Goal: Task Accomplishment & Management: Complete application form

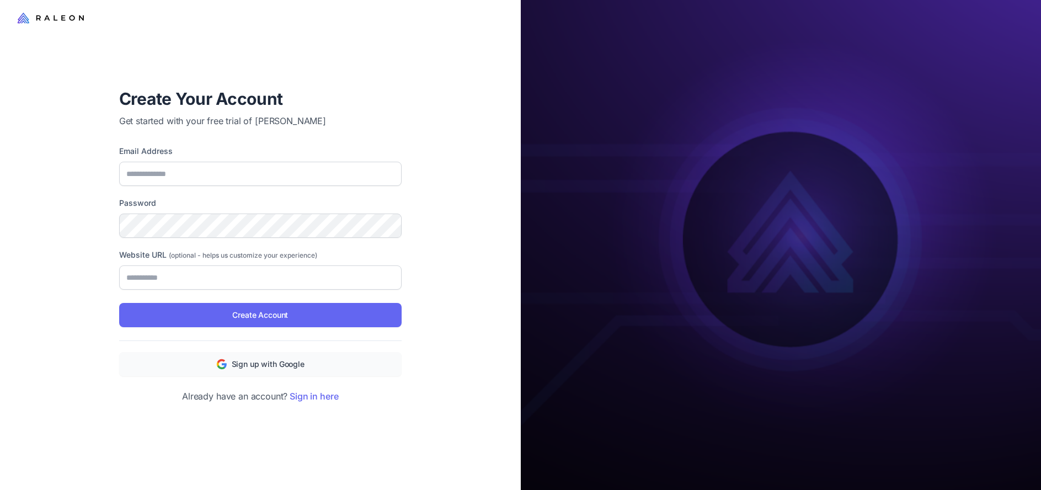
drag, startPoint x: 405, startPoint y: 51, endPoint x: 282, endPoint y: 212, distance: 202.6
click at [405, 51] on div at bounding box center [260, 35] width 521 height 70
click at [299, 360] on span "Sign up with Google" at bounding box center [268, 364] width 73 height 12
type input "**********"
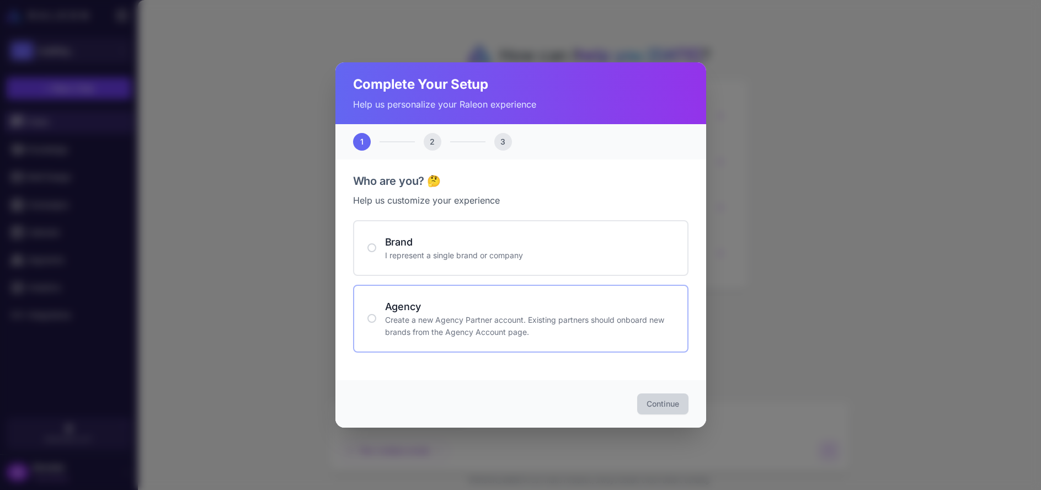
drag, startPoint x: 462, startPoint y: 302, endPoint x: 531, endPoint y: 330, distance: 74.5
click at [462, 302] on h4 "Agency" at bounding box center [529, 306] width 289 height 15
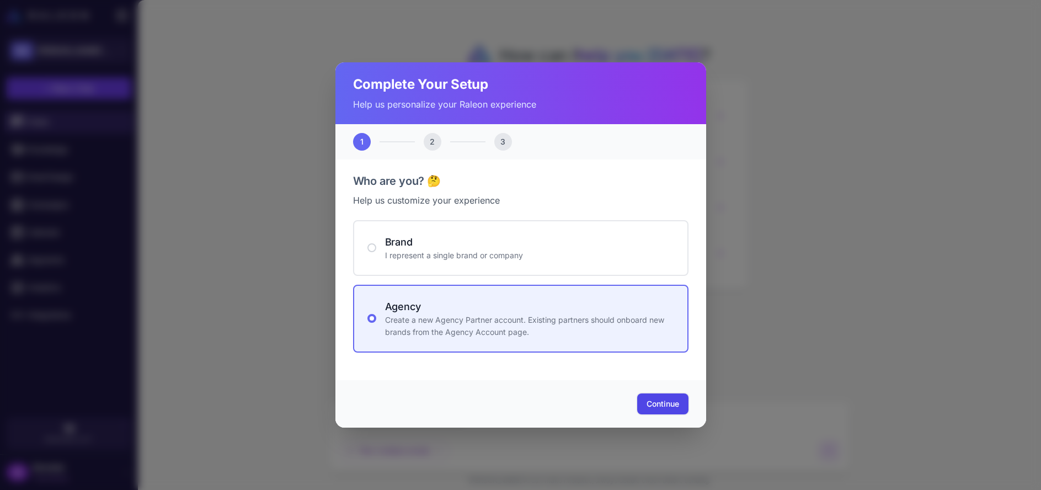
click at [654, 408] on span "Continue" at bounding box center [662, 403] width 33 height 11
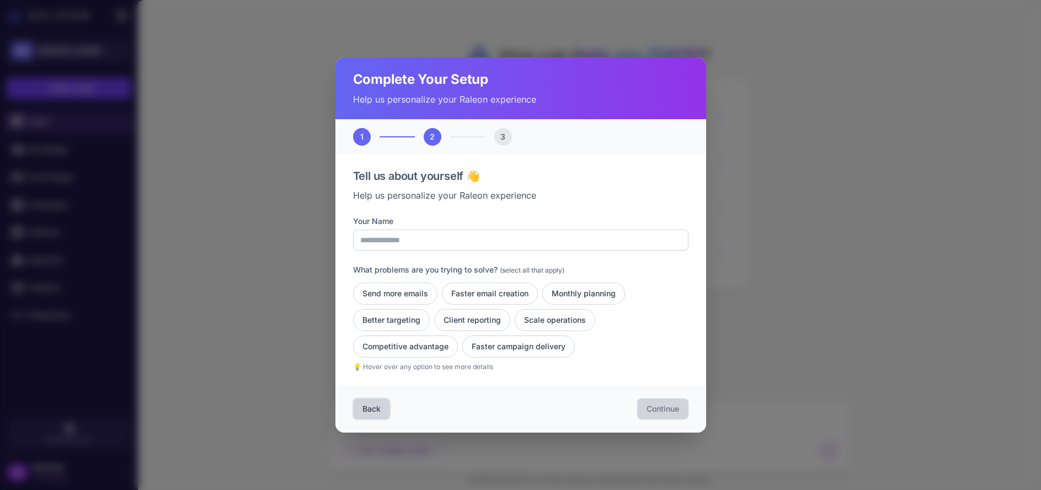
click at [378, 410] on button "Back" at bounding box center [371, 408] width 37 height 21
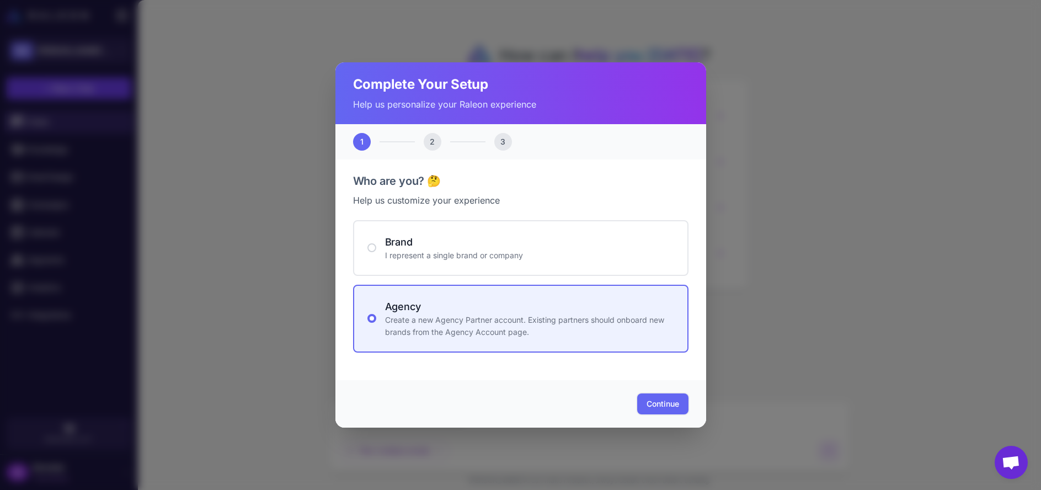
drag, startPoint x: 654, startPoint y: 397, endPoint x: 645, endPoint y: 379, distance: 20.0
click at [654, 397] on button "Continue" at bounding box center [662, 403] width 51 height 21
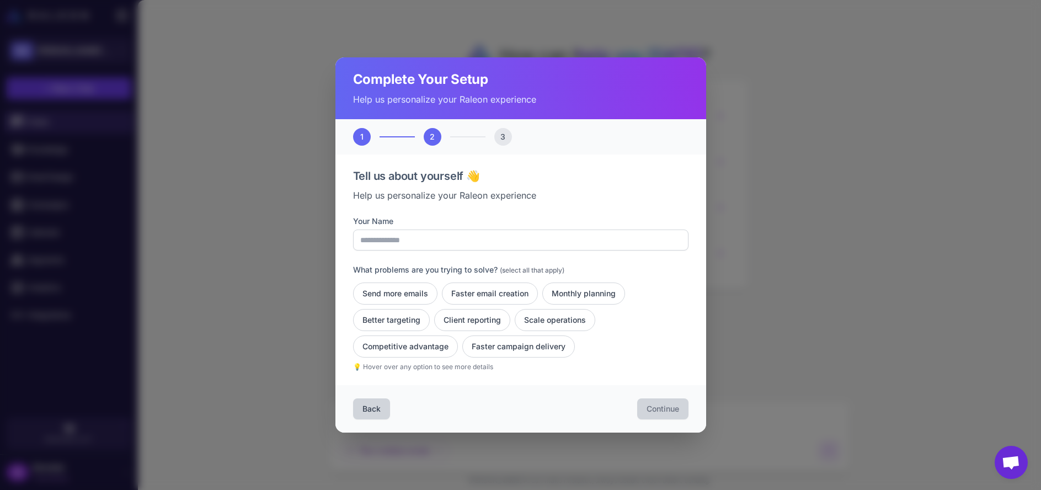
click at [538, 251] on div "Your Name What problems are you trying to solve? (select all that apply) Send m…" at bounding box center [520, 293] width 335 height 157
click at [533, 246] on input "Your Name" at bounding box center [520, 239] width 335 height 21
type input "*******"
click at [511, 268] on span "(select all that apply)" at bounding box center [532, 270] width 65 height 8
click at [427, 349] on button "Competitive advantage" at bounding box center [405, 346] width 105 height 22
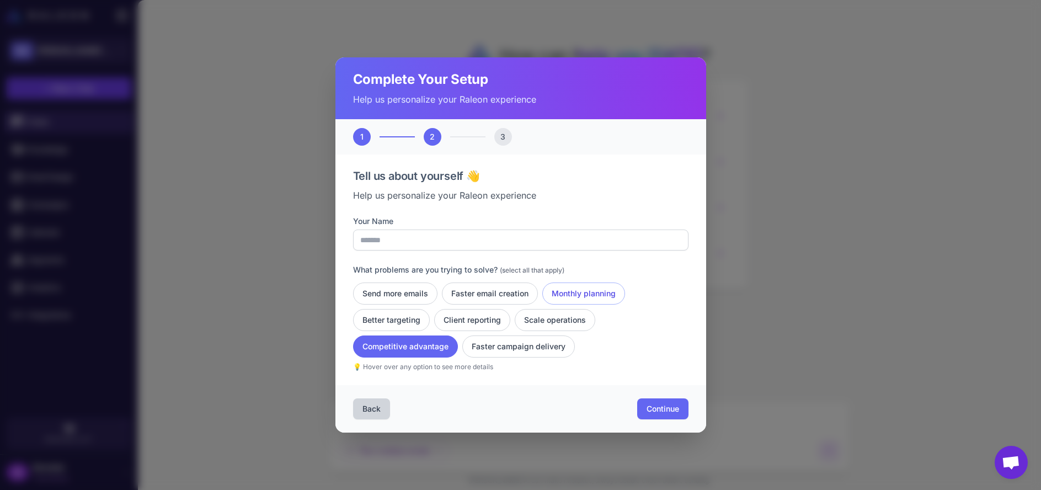
click at [572, 292] on button "Monthly planning" at bounding box center [583, 293] width 83 height 22
click at [560, 344] on button "Faster campaign delivery" at bounding box center [518, 346] width 113 height 22
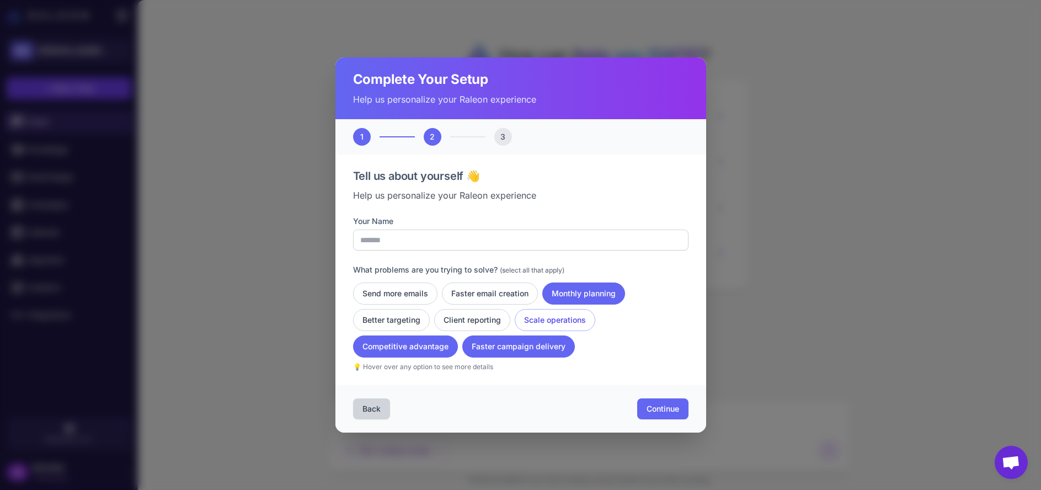
click at [571, 331] on div "Send more emails Faster email creation Monthly planning Better targeting Client…" at bounding box center [520, 319] width 335 height 75
drag, startPoint x: 571, startPoint y: 330, endPoint x: 588, endPoint y: 339, distance: 19.2
click at [571, 330] on button "Scale operations" at bounding box center [555, 320] width 81 height 22
click at [677, 416] on button "Continue" at bounding box center [662, 408] width 51 height 21
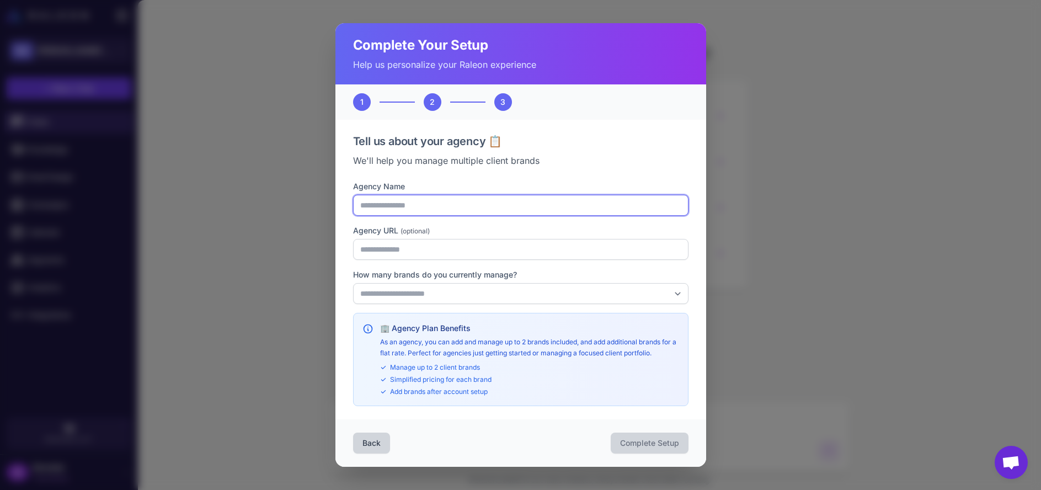
click at [479, 210] on input "Agency Name" at bounding box center [520, 205] width 335 height 21
type input "**********"
click at [572, 304] on div "**********" at bounding box center [520, 314] width 335 height 181
click at [567, 295] on select "**********" at bounding box center [520, 293] width 335 height 21
select select "*"
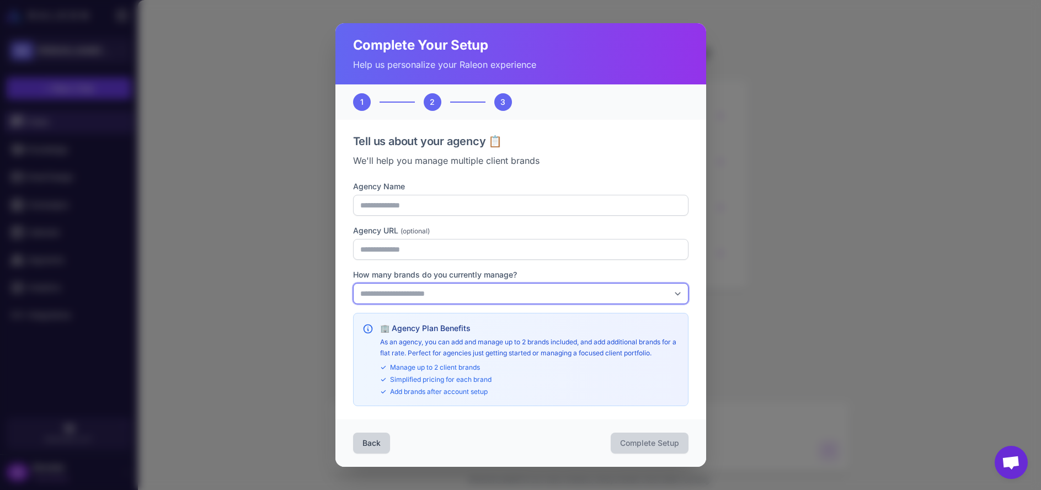
click at [353, 283] on select "**********" at bounding box center [520, 293] width 335 height 21
click at [662, 442] on span "Complete Setup" at bounding box center [649, 442] width 59 height 11
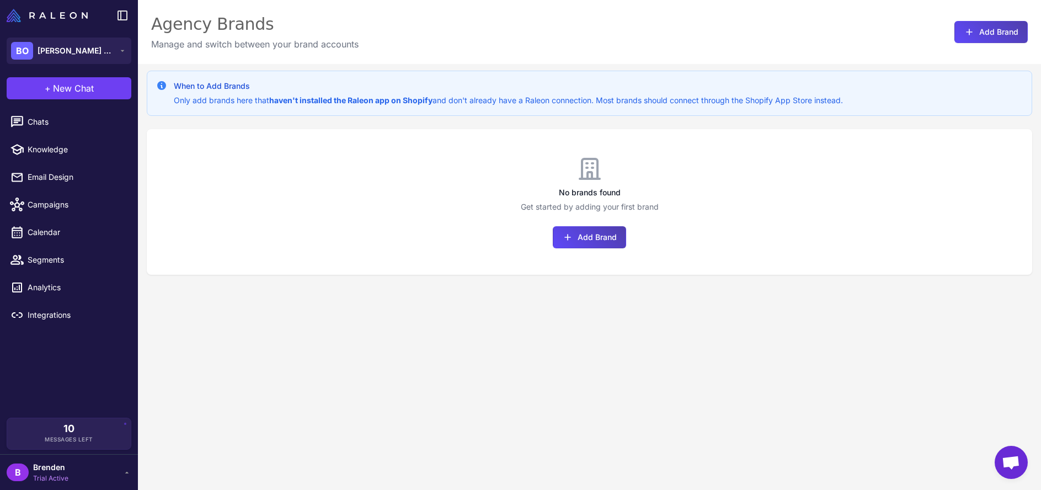
drag, startPoint x: 502, startPoint y: 279, endPoint x: 512, endPoint y: 271, distance: 13.0
click at [502, 279] on div "When to Add Brands Only add brands here that haven't installed the Raleon app o…" at bounding box center [589, 309] width 903 height 490
click at [606, 253] on div "No brands found Get started by adding your first brand Add Brand" at bounding box center [589, 202] width 885 height 146
click at [600, 232] on button "Add Brand" at bounding box center [589, 237] width 73 height 22
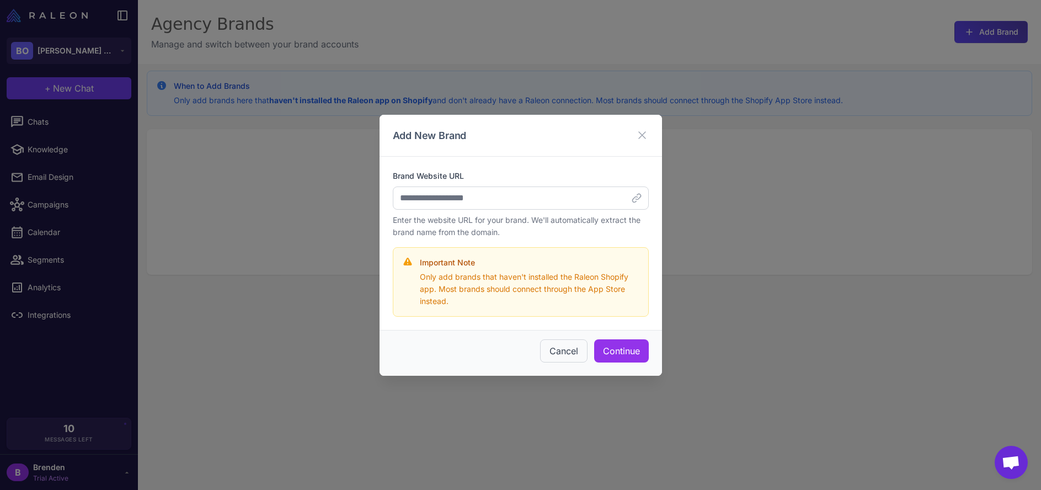
click at [562, 210] on div "Brand Website URL Enter the website URL for your brand. We'll automatically ext…" at bounding box center [521, 204] width 256 height 68
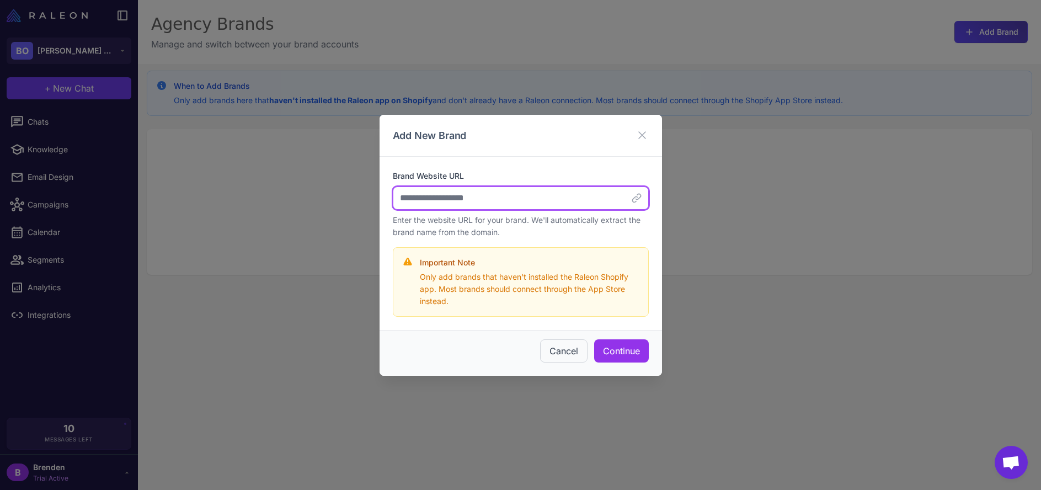
click at [549, 196] on input "Brand Website URL" at bounding box center [521, 197] width 256 height 23
type input "**********"
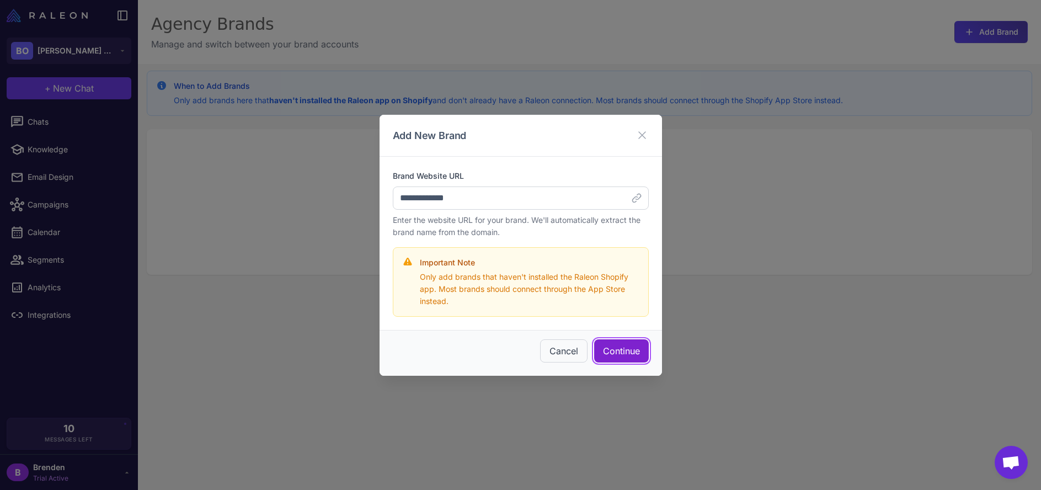
click at [631, 341] on button "Continue" at bounding box center [621, 350] width 55 height 23
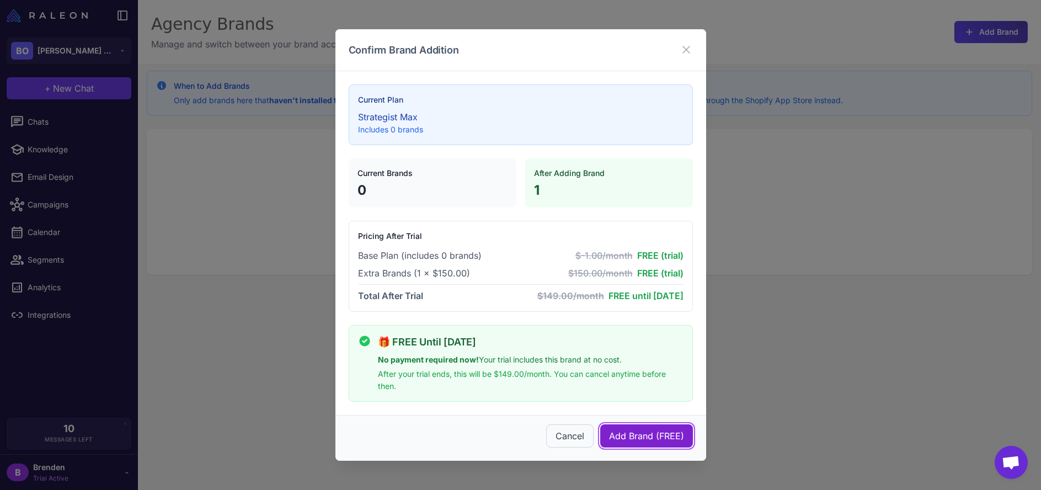
click at [650, 439] on button "Add Brand (FREE)" at bounding box center [646, 435] width 93 height 23
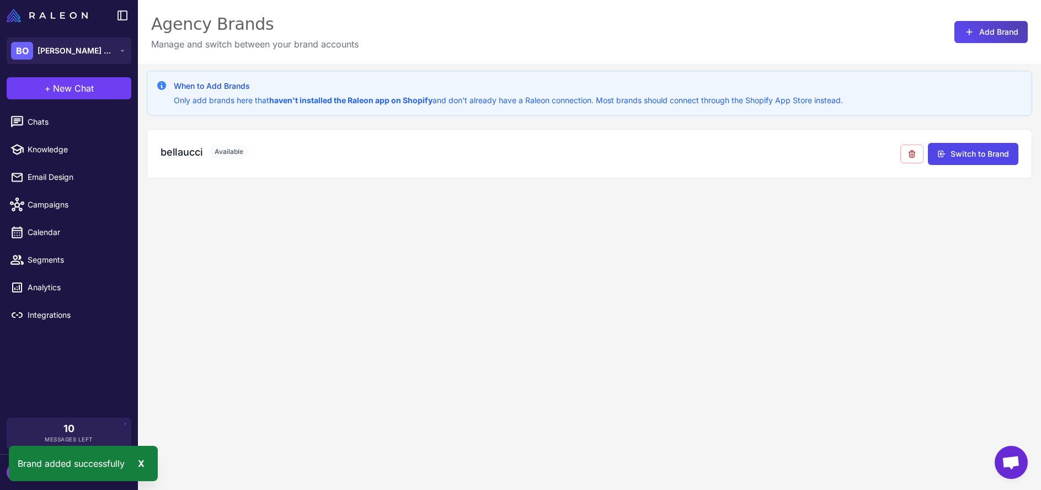
click at [466, 295] on div "When to Add Brands Only add brands here that haven't installed the Raleon app o…" at bounding box center [589, 309] width 903 height 490
click at [955, 155] on button "Switch to Brand" at bounding box center [973, 153] width 90 height 22
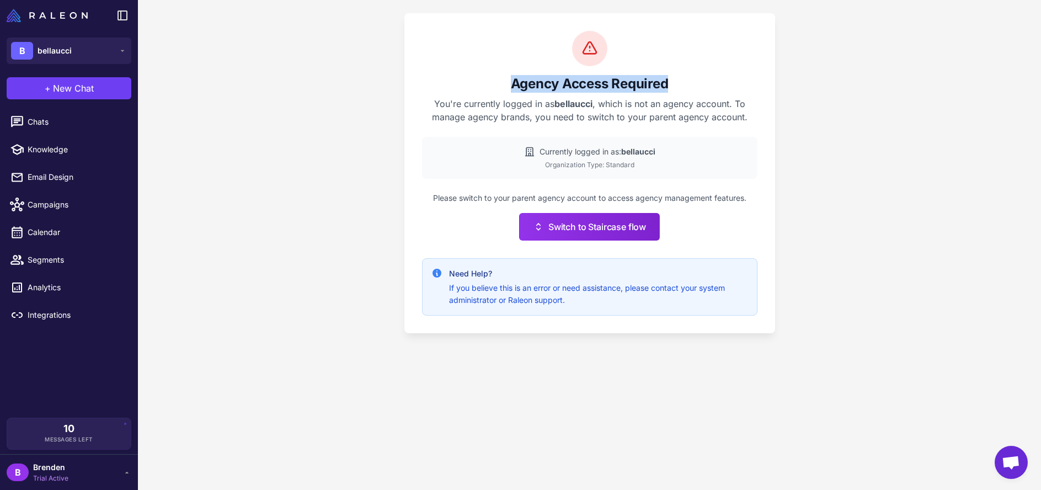
drag, startPoint x: 667, startPoint y: 87, endPoint x: 475, endPoint y: 82, distance: 192.5
click at [477, 82] on h2 "Agency Access Required" at bounding box center [589, 84] width 335 height 18
click at [497, 82] on h2 "Agency Access Required" at bounding box center [589, 84] width 335 height 18
drag, startPoint x: 497, startPoint y: 83, endPoint x: 711, endPoint y: 96, distance: 213.9
click at [719, 94] on div "Agency Access Required You're currently logged in as bellaucci , which is not a…" at bounding box center [589, 77] width 335 height 93
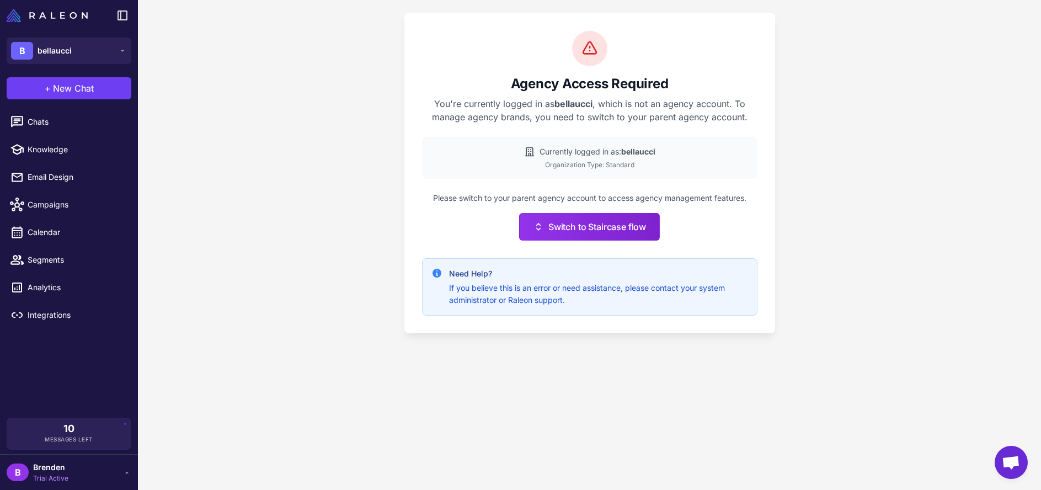
click at [700, 98] on p "You're currently logged in as bellaucci , which is not an agency account. To ma…" at bounding box center [589, 110] width 335 height 26
click at [636, 229] on button "Switch to Staircase flow" at bounding box center [589, 227] width 141 height 28
